Goal: Task Accomplishment & Management: Complete application form

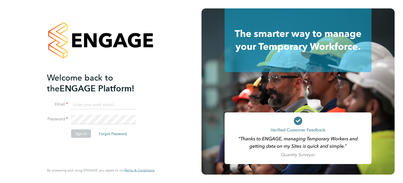
type input "john@falcongreen.co.uk"
drag, startPoint x: 0, startPoint y: 0, endPoint x: 81, endPoint y: 131, distance: 153.9
click at [81, 131] on button "Sign In" at bounding box center [81, 133] width 20 height 8
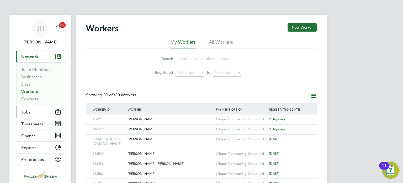
click at [27, 112] on span "Jobs" at bounding box center [25, 111] width 9 height 5
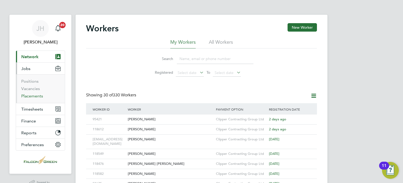
click at [25, 97] on link "Placements" at bounding box center [32, 95] width 22 height 5
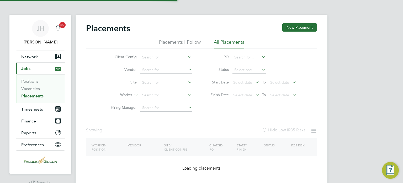
click at [167, 87] on li "Site" at bounding box center [149, 82] width 99 height 13
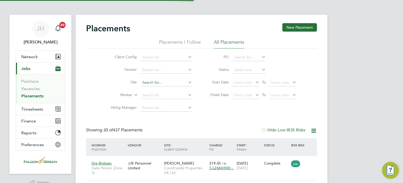
click at [157, 84] on input at bounding box center [167, 82] width 52 height 7
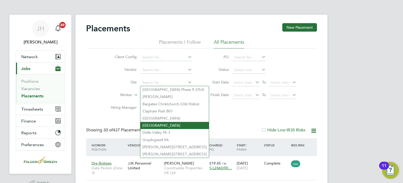
click at [159, 124] on li "Clapham Park C02" at bounding box center [175, 125] width 69 height 7
type input "Clapham Park C02"
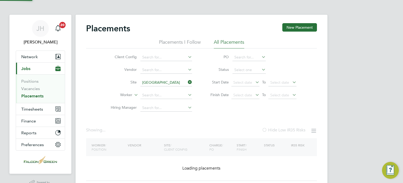
click at [229, 113] on div "Client Config Vendor Site Clapham Park C02 Worker Hiring Manager PO Status Star…" at bounding box center [201, 81] width 231 height 66
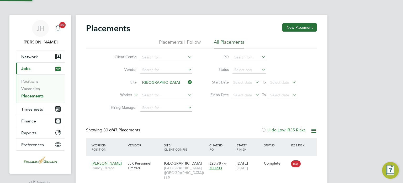
click at [254, 82] on icon at bounding box center [254, 81] width 0 height 7
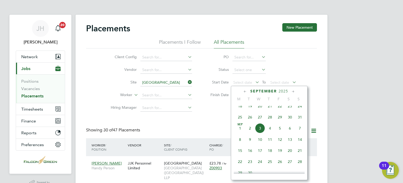
click at [181, 113] on li "Hiring Manager" at bounding box center [149, 107] width 99 height 13
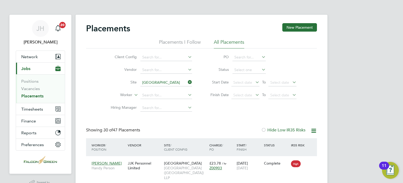
click at [181, 113] on li "Hiring Manager" at bounding box center [149, 107] width 99 height 13
click at [238, 95] on span "Select date" at bounding box center [242, 94] width 19 height 5
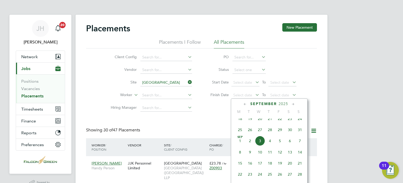
click at [289, 123] on span "23" at bounding box center [290, 118] width 10 height 10
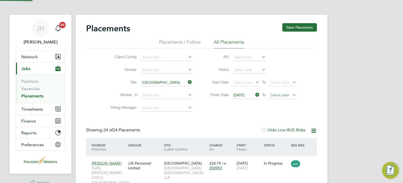
click at [283, 96] on span "Select date" at bounding box center [280, 94] width 19 height 5
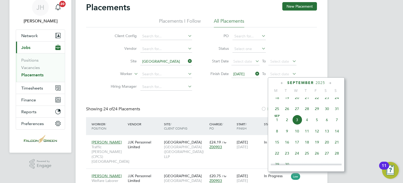
click at [339, 158] on span "28" at bounding box center [337, 153] width 10 height 10
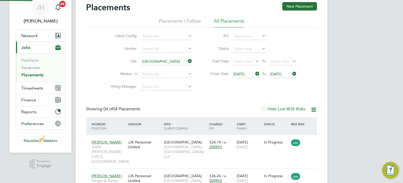
click at [231, 92] on div "Client Config Vendor Site Clapham Park C02 Worker Hiring Manager PO Status Star…" at bounding box center [201, 60] width 231 height 66
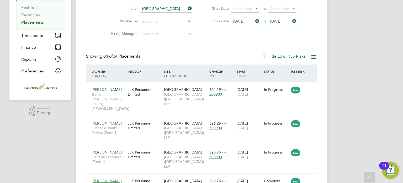
click at [318, 145] on div "Placements New Placement Placements I Follow All Placements Client Config Vendo…" at bounding box center [202, 79] width 252 height 277
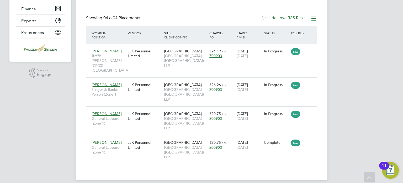
scroll to position [112, 0]
click at [228, 10] on div "Placements New Placement Placements I Follow All Placements Client Config Vendo…" at bounding box center [201, 37] width 231 height 253
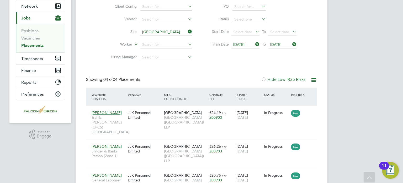
scroll to position [7, 0]
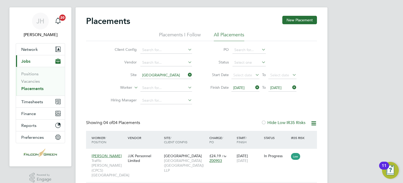
click at [187, 72] on icon at bounding box center [187, 74] width 0 height 7
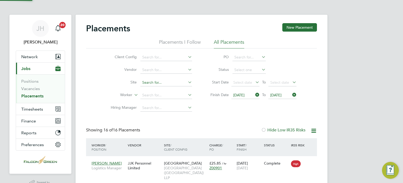
scroll to position [3, 3]
click at [146, 80] on input at bounding box center [167, 82] width 52 height 7
click at [159, 118] on li "Clapham Park C01" at bounding box center [175, 118] width 69 height 7
type input "Clapham Park C01"
click at [225, 118] on div "Placements New Placement Placements I Follow All Placements Client Config Vendo…" at bounding box center [201, 147] width 231 height 248
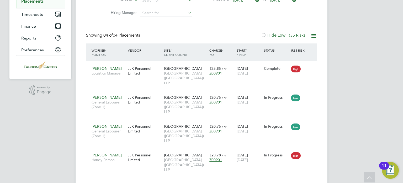
click at [236, 39] on div "Showing 04 of 04 Placements Hide Low IR35 Risks" at bounding box center [201, 38] width 231 height 11
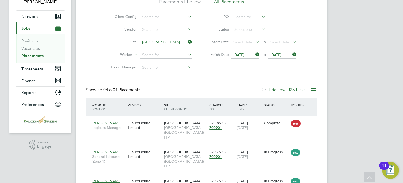
scroll to position [32, 0]
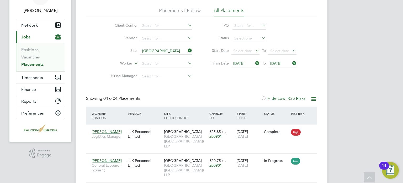
click at [245, 84] on div "Placements New Placement Placements I Follow All Placements Client Config Vendo…" at bounding box center [201, 116] width 231 height 248
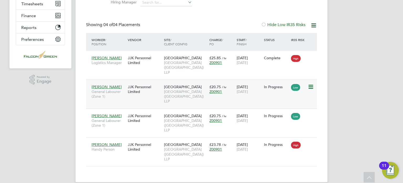
scroll to position [112, 0]
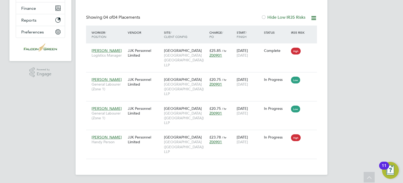
click at [213, 12] on div "Placements New Placement Placements I Follow All Placements Client Config Vendo…" at bounding box center [201, 35] width 231 height 248
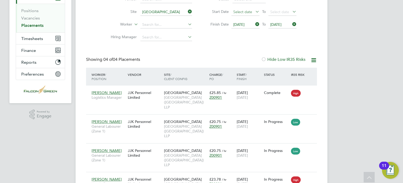
scroll to position [60, 0]
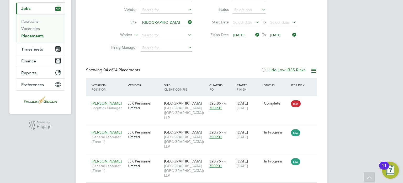
click at [187, 23] on icon at bounding box center [187, 21] width 0 height 7
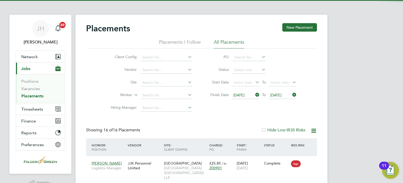
scroll to position [3, 3]
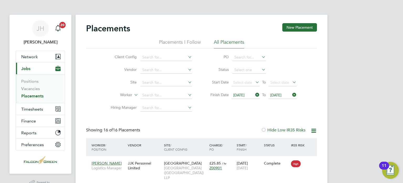
click at [254, 93] on icon at bounding box center [254, 94] width 0 height 7
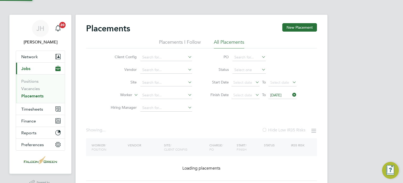
click at [282, 94] on span "28 Sep 2025" at bounding box center [276, 94] width 11 height 5
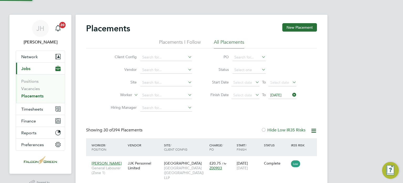
click at [292, 95] on icon at bounding box center [292, 94] width 0 height 7
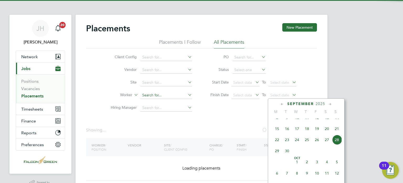
click at [148, 97] on input at bounding box center [167, 94] width 52 height 7
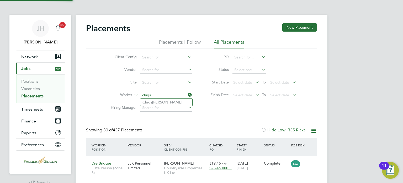
click at [162, 101] on li "Chigs Terry" at bounding box center [167, 101] width 52 height 7
type input "Chigs Terry"
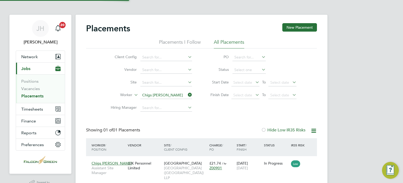
click at [216, 118] on div "Placements New Placement Placements I Follow All Placements Client Config Vendo…" at bounding box center [201, 104] width 231 height 162
click at [99, 98] on div "Client Config Vendor Site Worker Chigs Terry Hiring Manager PO Status Start Dat…" at bounding box center [201, 81] width 231 height 66
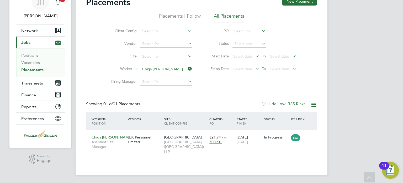
click at [213, 92] on div "Placements New Placement Placements I Follow All Placements Client Config Vendo…" at bounding box center [201, 78] width 231 height 162
click at [243, 66] on span "Select date" at bounding box center [246, 69] width 28 height 7
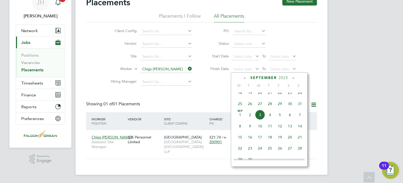
click at [187, 69] on icon at bounding box center [187, 68] width 0 height 7
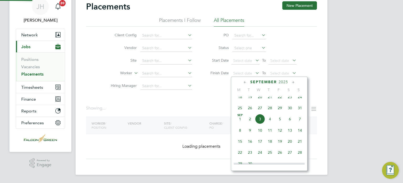
click at [243, 76] on div "September 2025 M T W T F S S Jun 1 2 3 4 5 6 7 8 9 10 11 12 13 14 15 16 17 18 1…" at bounding box center [269, 123] width 77 height 94
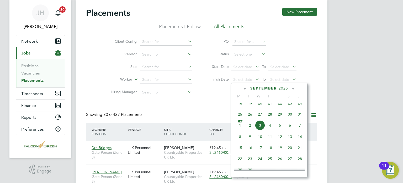
click at [246, 89] on icon at bounding box center [245, 89] width 5 height 6
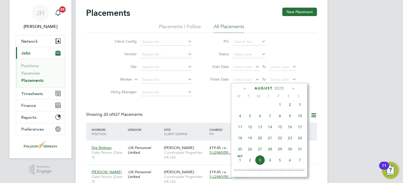
click at [298, 129] on span "17" at bounding box center [300, 127] width 10 height 10
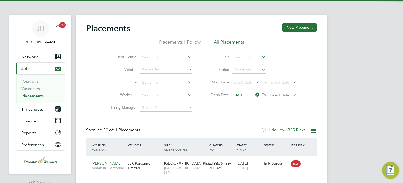
click at [289, 98] on span "Select date" at bounding box center [283, 95] width 28 height 7
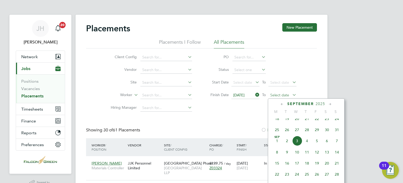
click at [287, 95] on span "Select date" at bounding box center [280, 94] width 19 height 5
click at [338, 145] on span "7" at bounding box center [337, 141] width 10 height 10
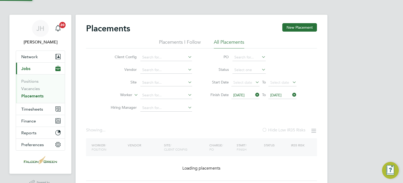
click at [222, 117] on div "Placements New Placement Placements I Follow All Placements Client Config Vendo…" at bounding box center [201, 101] width 231 height 157
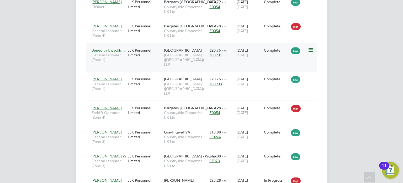
click at [175, 53] on span "Clapham Park (Metropolitan Countryside) LLP" at bounding box center [185, 60] width 43 height 14
click at [55, 58] on div "JH John Hearty Notifications 20 Applications: Network Team Members Businesses S…" at bounding box center [201, 20] width 403 height 545
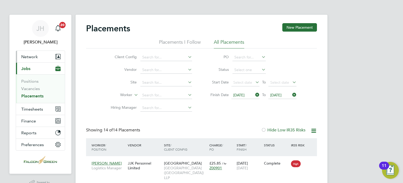
click at [22, 54] on span "Network" at bounding box center [29, 56] width 17 height 5
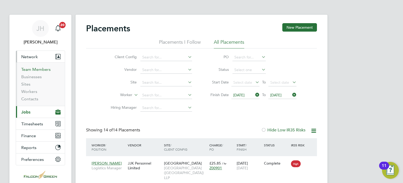
click at [25, 71] on link "Team Members" at bounding box center [35, 69] width 29 height 5
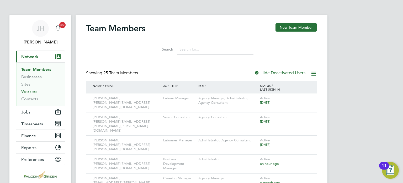
click at [25, 90] on link "Workers" at bounding box center [29, 91] width 16 height 5
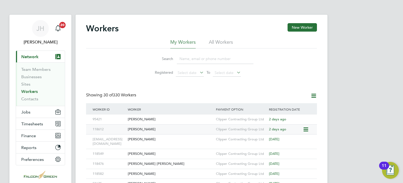
click at [138, 131] on div "Aidan Collins" at bounding box center [171, 129] width 88 height 10
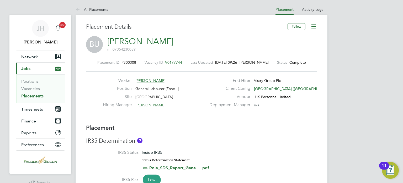
drag, startPoint x: 104, startPoint y: 39, endPoint x: 191, endPoint y: 39, distance: 86.9
click at [191, 39] on div "BU Benedith Uwaokhonye m: 07354230059" at bounding box center [201, 45] width 231 height 18
copy link "[PERSON_NAME]"
click at [249, 48] on div "BU Benedith Uwaokhonye m: 07354230059" at bounding box center [201, 45] width 231 height 18
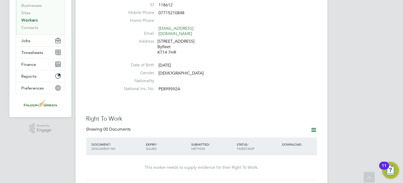
scroll to position [126, 0]
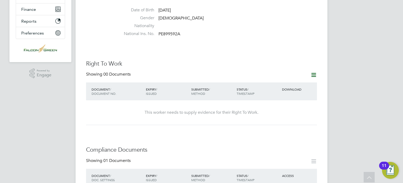
click at [315, 66] on div "Right To Work Showing 00 Documents DOCUMENT / DOCUMENT NO. EXPIRY / ISSUED SUBM…" at bounding box center [201, 92] width 231 height 65
click at [315, 71] on icon at bounding box center [314, 74] width 7 height 7
click at [275, 81] on li "Add Right To Work Document" at bounding box center [284, 82] width 63 height 7
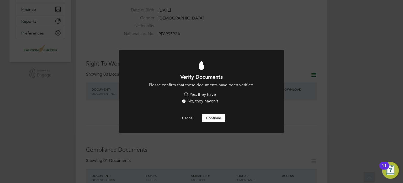
scroll to position [0, 0]
click at [187, 94] on label "Yes, they have" at bounding box center [200, 95] width 33 height 6
click at [0, 0] on input "Yes, they have" at bounding box center [0, 0] width 0 height 0
click at [212, 119] on button "Continue" at bounding box center [214, 117] width 24 height 8
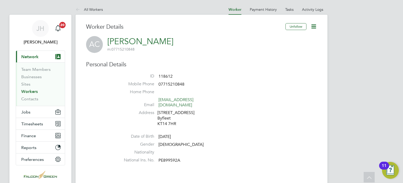
scroll to position [126, 0]
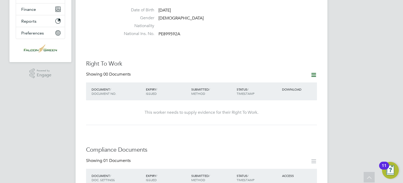
click at [91, 34] on div "Worker Details Unfollow AC Aidan Collins m: 07715210848 Personal Details ID 118…" at bounding box center [201, 173] width 231 height 553
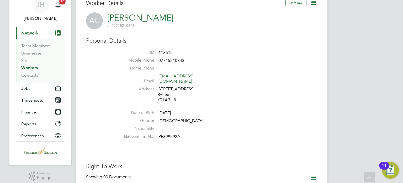
scroll to position [0, 0]
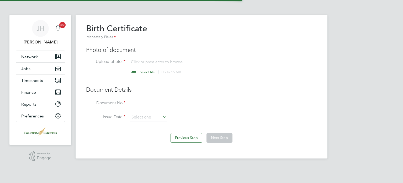
scroll to position [7, 65]
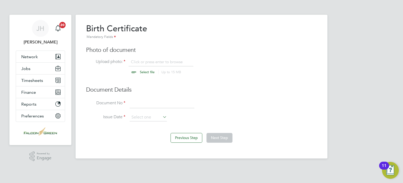
click at [141, 72] on input "file" at bounding box center [152, 67] width 82 height 16
type input "C:\fakepath\[PERSON_NAME] - Birth Cert.jpg"
click at [146, 101] on input at bounding box center [162, 103] width 65 height 9
type input "BCJ 576299"
click at [155, 117] on input at bounding box center [148, 117] width 37 height 8
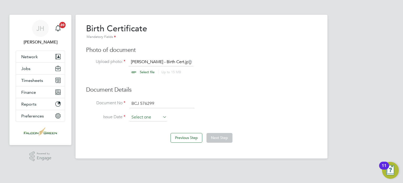
scroll to position [160, 0]
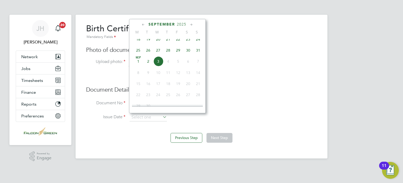
click at [188, 25] on div "September 2025" at bounding box center [167, 24] width 71 height 5
click at [186, 25] on span "2025" at bounding box center [181, 24] width 9 height 4
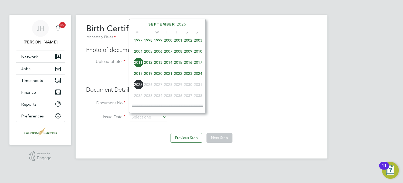
scroll to position [115, 0]
click at [160, 53] on span "1999" at bounding box center [158, 51] width 10 height 10
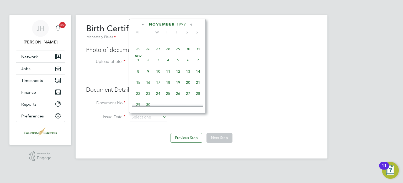
scroll to position [283, 0]
click at [139, 66] on span "8" at bounding box center [138, 61] width 10 height 10
type input "08 Nov 1999"
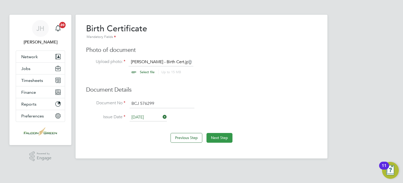
click at [222, 140] on button "Next Step" at bounding box center [220, 137] width 26 height 9
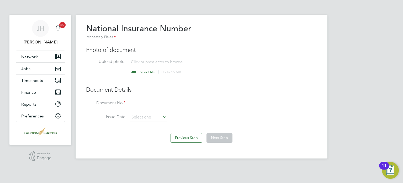
scroll to position [7, 65]
click at [146, 71] on input "file" at bounding box center [152, 67] width 82 height 16
type input "C:\fakepath\National Insurance Letter.jpg"
click at [141, 104] on input at bounding box center [162, 103] width 65 height 9
type input "267/ESA500"
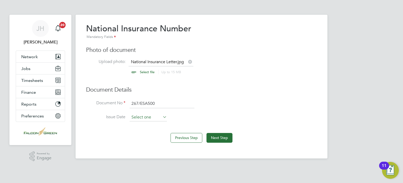
click at [141, 118] on input at bounding box center [148, 117] width 37 height 8
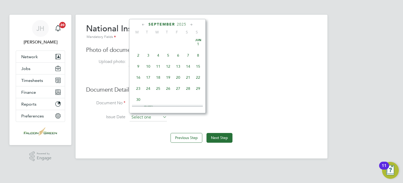
scroll to position [160, 0]
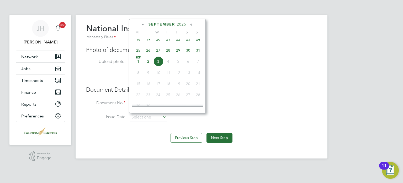
click at [285, 106] on li "Document No 267/ESA500" at bounding box center [201, 106] width 231 height 15
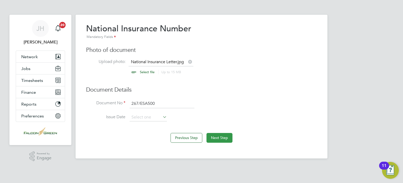
click at [219, 139] on button "Next Step" at bounding box center [220, 137] width 26 height 9
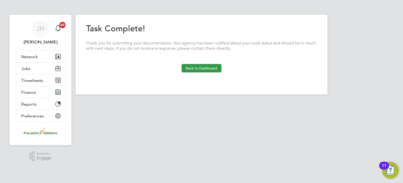
click at [200, 70] on button "Back to Dashboard" at bounding box center [202, 68] width 40 height 8
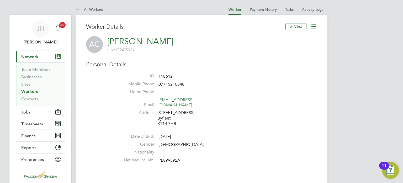
click at [217, 66] on h3 "Personal Details" at bounding box center [201, 65] width 231 height 8
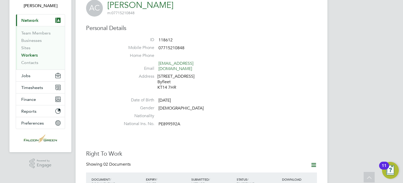
scroll to position [26, 0]
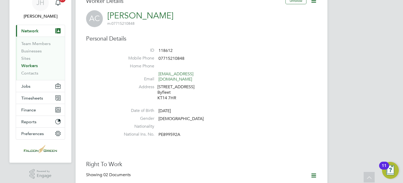
click at [32, 65] on link "Workers" at bounding box center [29, 65] width 17 height 5
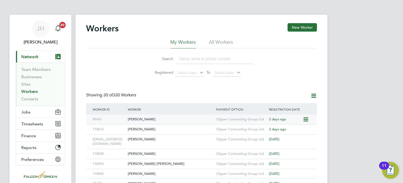
click at [137, 117] on div "Cian Talty" at bounding box center [171, 119] width 88 height 10
click at [138, 151] on div "Mariah Alexander" at bounding box center [171, 154] width 88 height 10
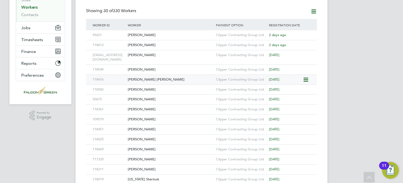
scroll to position [95, 0]
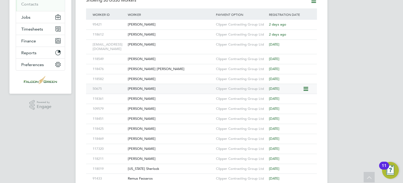
click at [137, 86] on div "Tiago Fernandes" at bounding box center [171, 89] width 88 height 10
click at [140, 99] on div "Gilberto Ferreira" at bounding box center [171, 99] width 88 height 10
click at [133, 109] on div "Joseph Romain" at bounding box center [171, 109] width 88 height 10
click at [139, 118] on div "Berkant Uzel" at bounding box center [171, 119] width 88 height 10
click at [138, 138] on div "Oskar Sokolowski" at bounding box center [171, 139] width 88 height 10
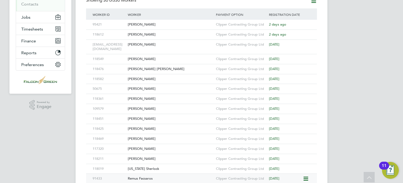
click at [141, 175] on div "Remus Facsaros" at bounding box center [171, 178] width 88 height 10
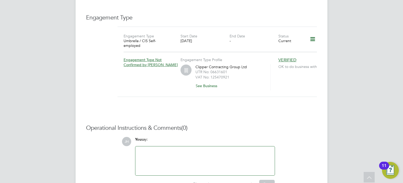
scroll to position [415, 0]
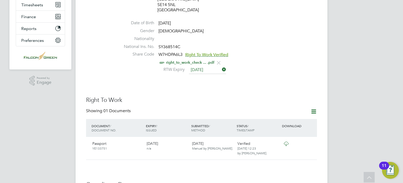
scroll to position [99, 0]
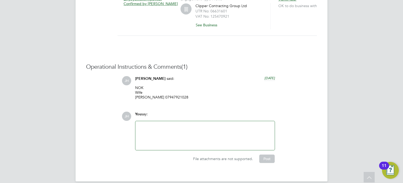
scroll to position [423, 0]
click at [121, 33] on div "Engagement Type Umbrella / PAYE Umbrella Start Date [DATE] End Date [DATE] Stat…" at bounding box center [218, 5] width 200 height 74
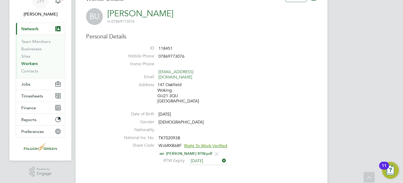
scroll to position [0, 0]
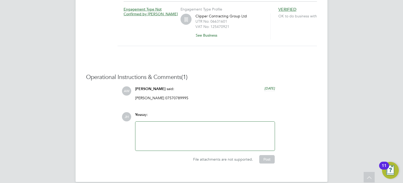
scroll to position [431, 0]
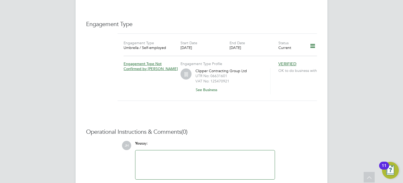
scroll to position [378, 0]
